Goal: Task Accomplishment & Management: Use online tool/utility

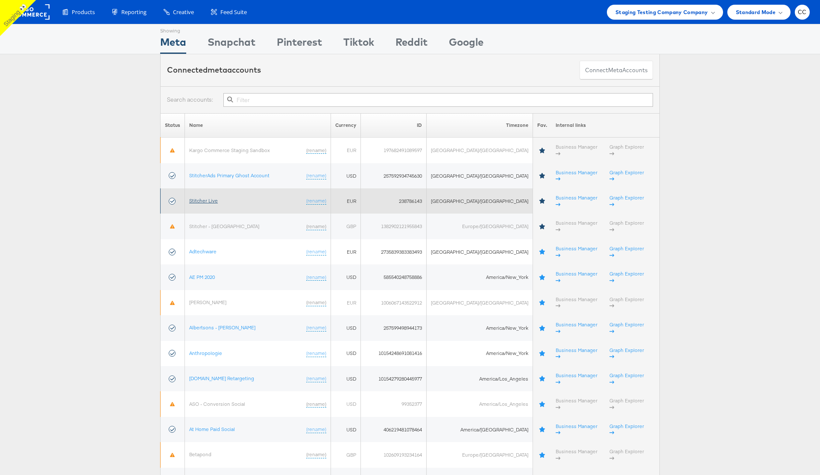
click at [209, 197] on link "Stitcher Live" at bounding box center [203, 200] width 29 height 6
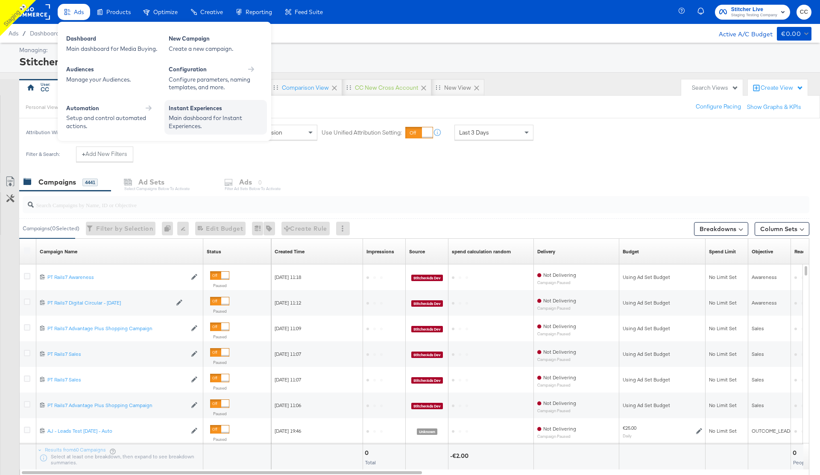
click at [207, 120] on div "Main dashboard for Instant Experiences." at bounding box center [216, 122] width 94 height 16
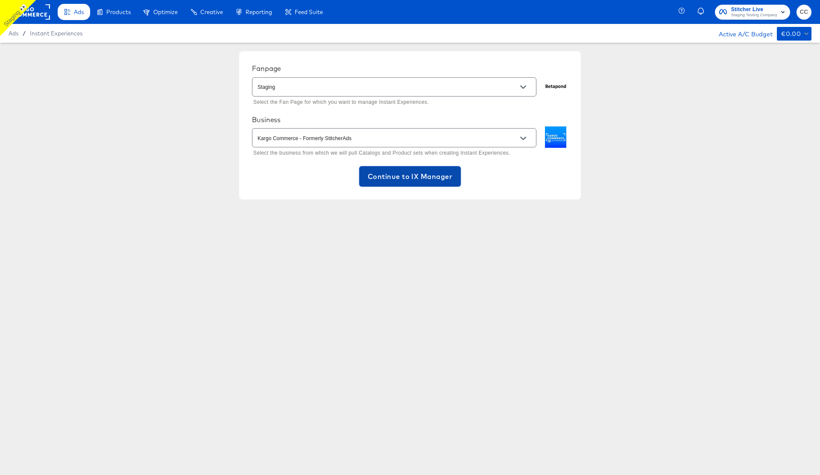
click at [401, 183] on button "Continue to IX Manager" at bounding box center [410, 176] width 102 height 20
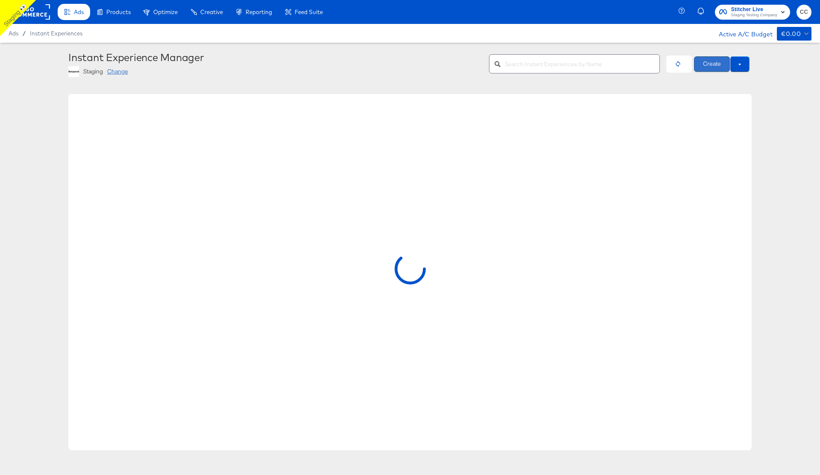
click at [707, 66] on button "Create" at bounding box center [712, 63] width 36 height 15
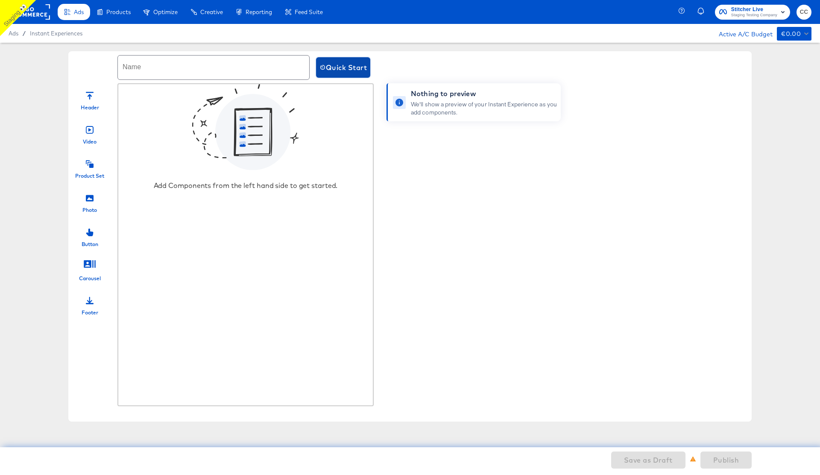
click at [329, 67] on span "Quick Start" at bounding box center [342, 67] width 47 height 12
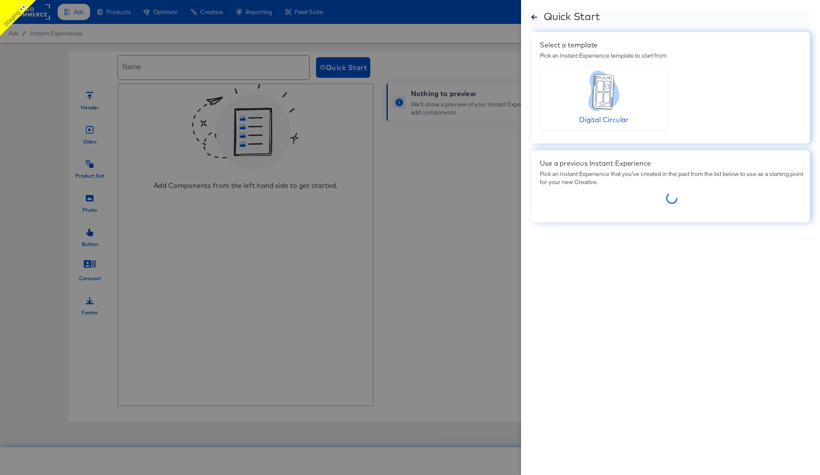
click at [534, 17] on icon at bounding box center [534, 17] width 6 height 5
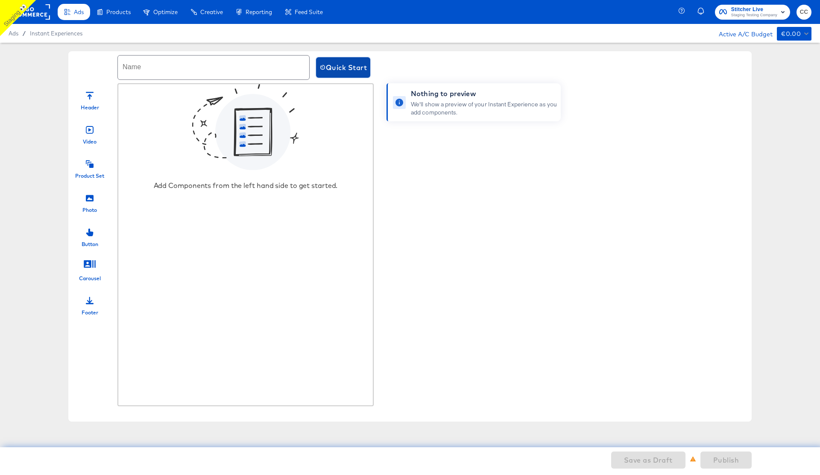
click at [342, 59] on button "Quick Start" at bounding box center [343, 67] width 54 height 20
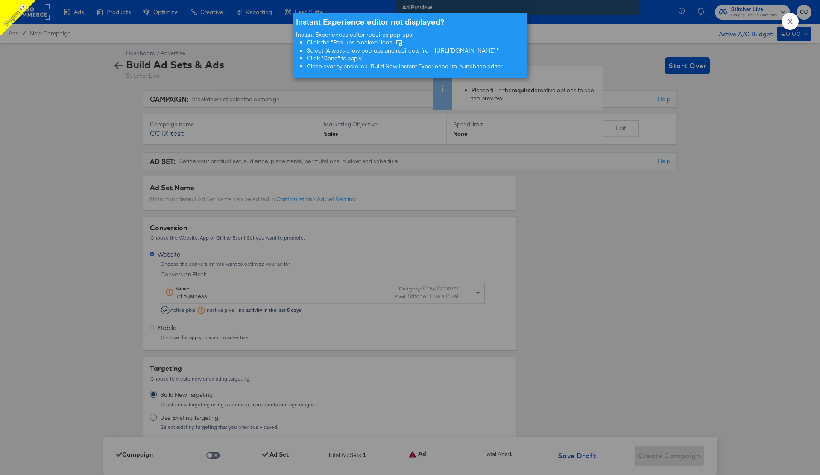
scroll to position [2580, 0]
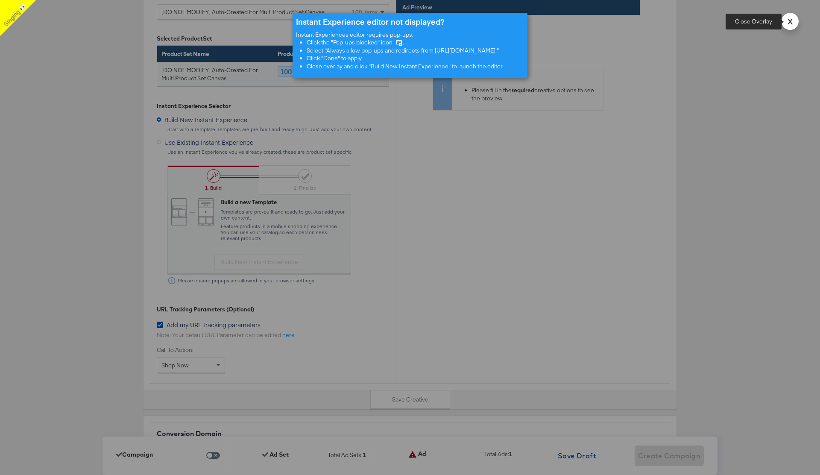
click at [791, 16] on strong "X" at bounding box center [789, 21] width 5 height 11
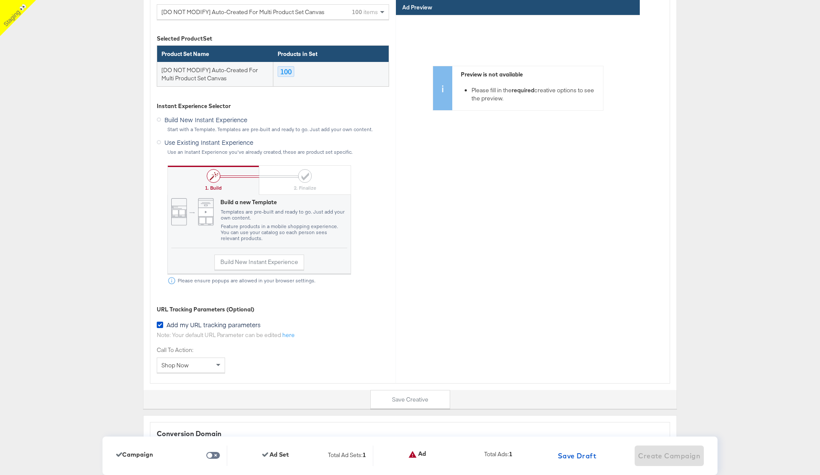
click at [158, 140] on icon at bounding box center [159, 142] width 4 height 4
click at [0, 0] on input "Use Existing Instant Experience" at bounding box center [0, 0] width 0 height 0
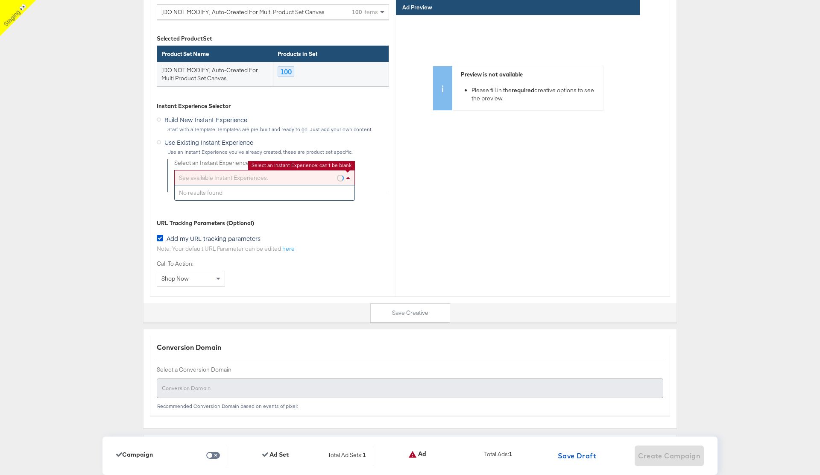
click at [263, 180] on div "See available Instant Experiences." at bounding box center [265, 177] width 180 height 15
click at [378, 107] on div "Instant Experience Selector" at bounding box center [273, 107] width 232 height 11
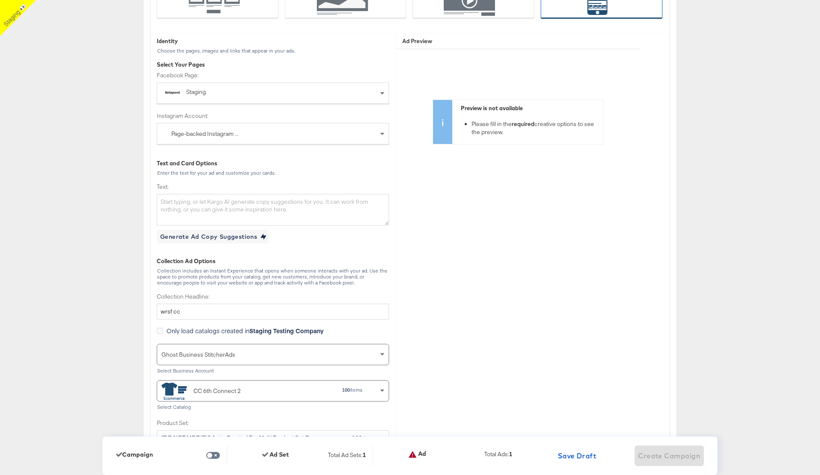
scroll to position [2144, 0]
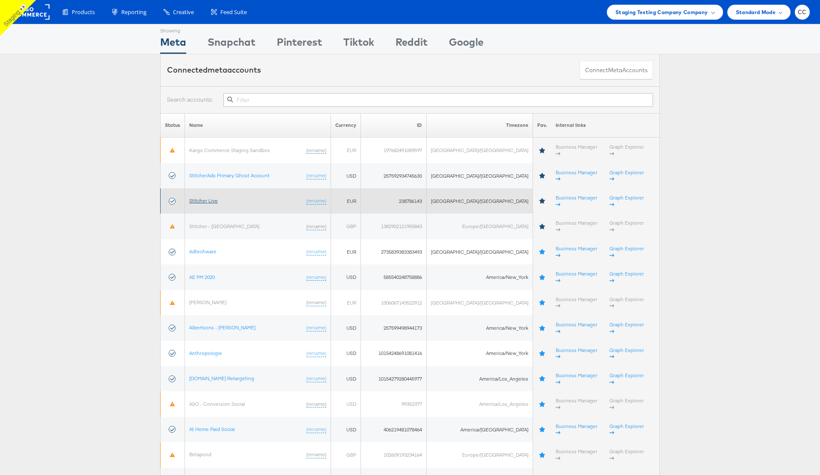
click at [210, 197] on link "Stitcher Live" at bounding box center [203, 200] width 29 height 6
click at [205, 197] on link "Stitcher Live" at bounding box center [203, 200] width 29 height 6
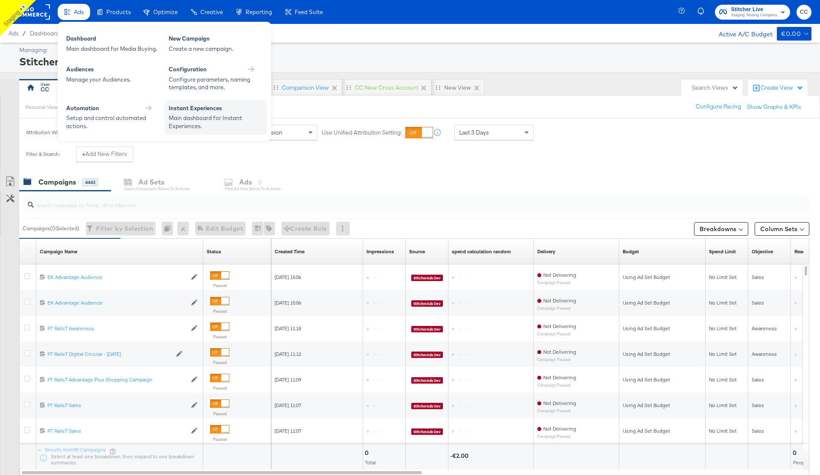
click at [203, 117] on div "Main dashboard for Instant Experiences." at bounding box center [216, 122] width 94 height 16
